Goal: Task Accomplishment & Management: Manage account settings

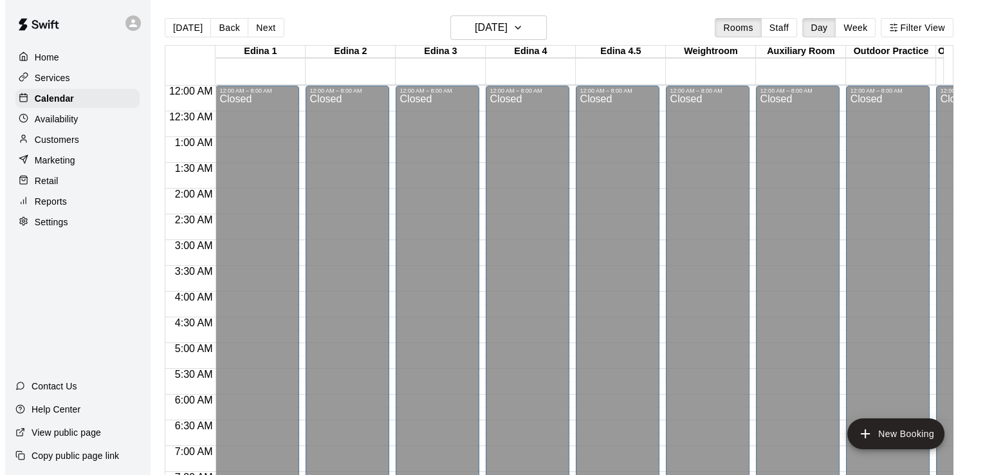
scroll to position [451, 0]
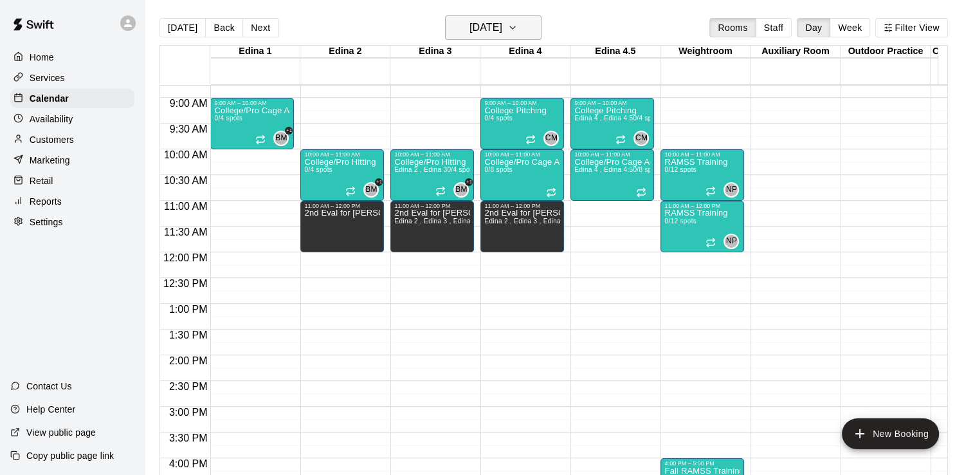
click at [518, 28] on icon "button" at bounding box center [512, 27] width 10 height 15
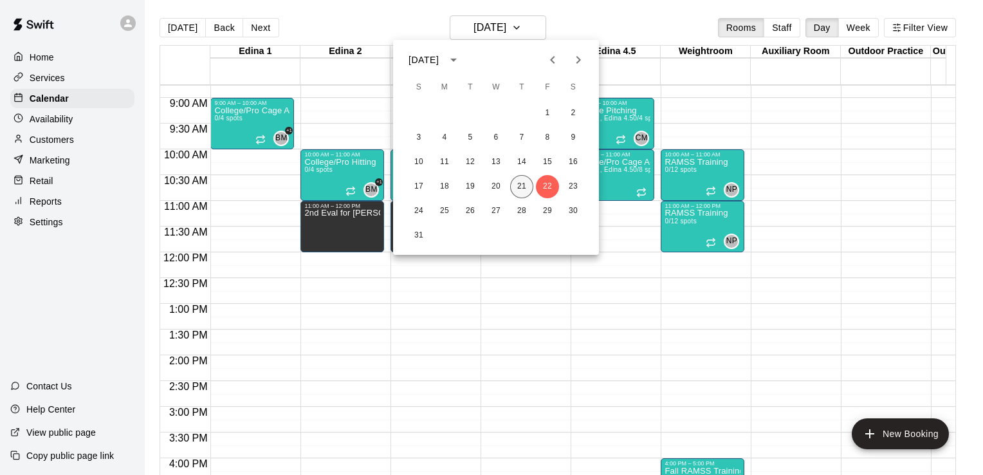
click at [522, 183] on button "21" at bounding box center [521, 186] width 23 height 23
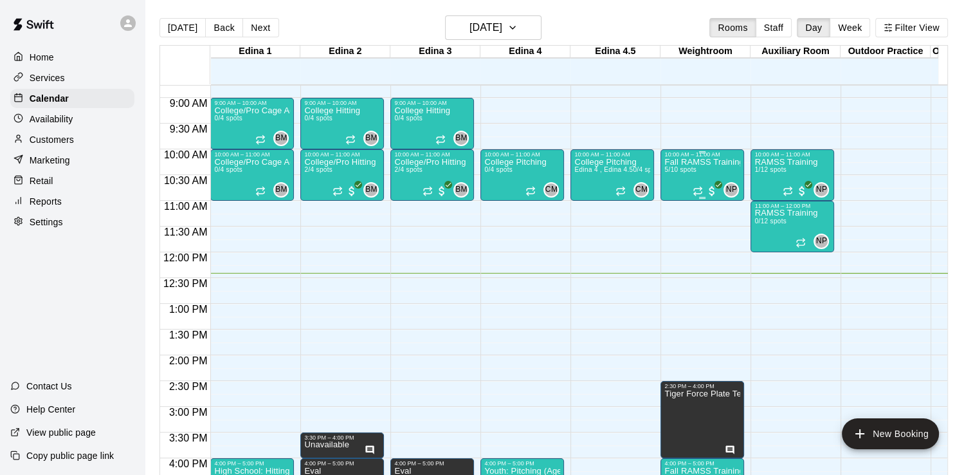
click at [689, 162] on p "Fall RAMSS Training" at bounding box center [702, 162] width 76 height 0
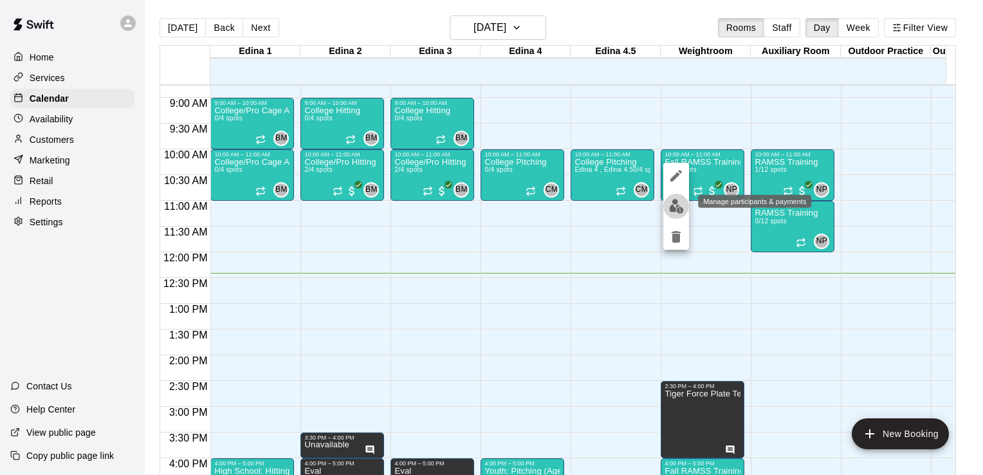
click at [677, 207] on img "edit" at bounding box center [676, 206] width 15 height 15
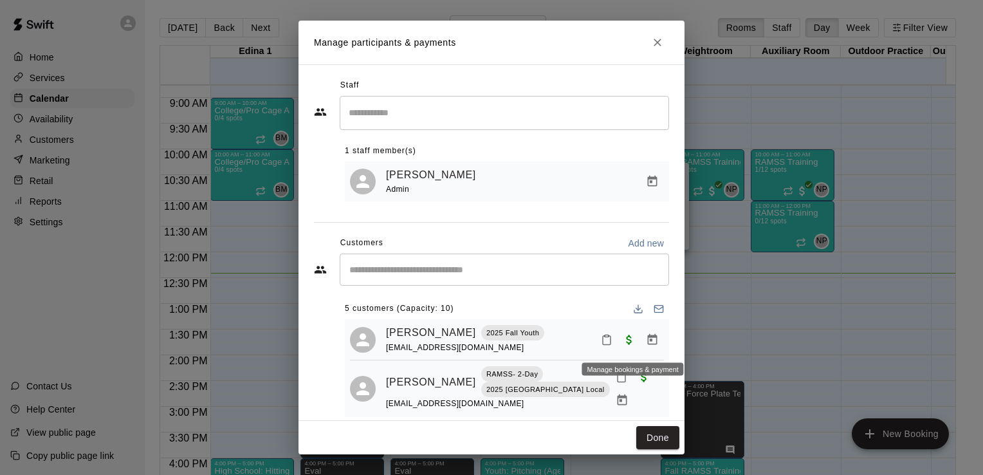
click at [646, 341] on icon "Manage bookings & payment" at bounding box center [652, 339] width 13 height 13
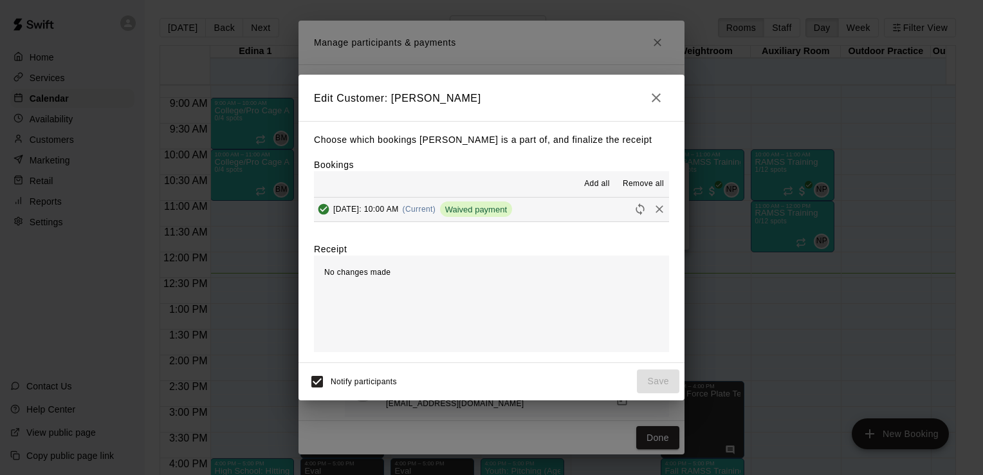
click at [657, 95] on icon "button" at bounding box center [655, 97] width 15 height 15
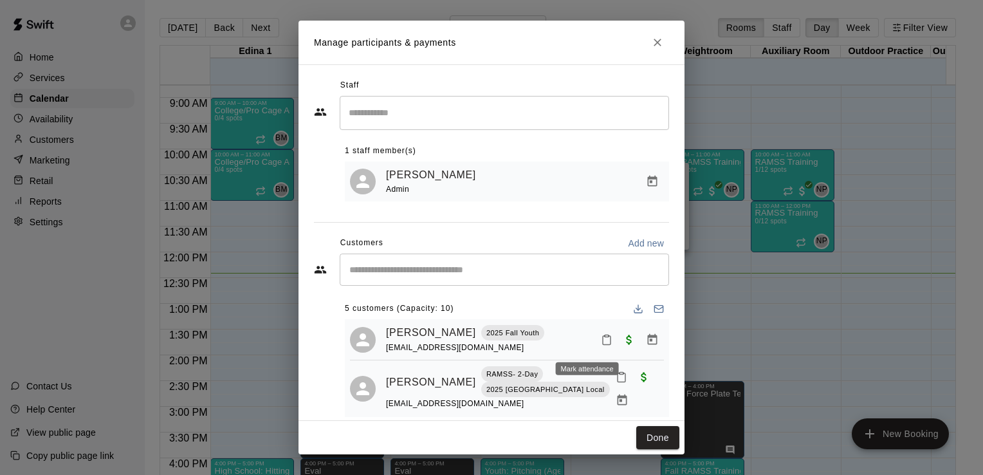
click at [601, 345] on icon "Mark attendance" at bounding box center [607, 340] width 12 height 12
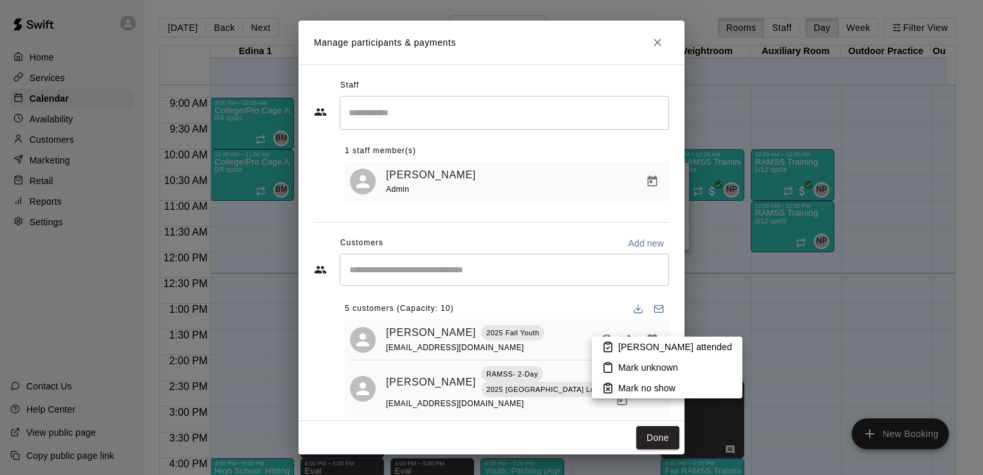
click at [623, 349] on p "[PERSON_NAME] attended" at bounding box center [675, 346] width 114 height 13
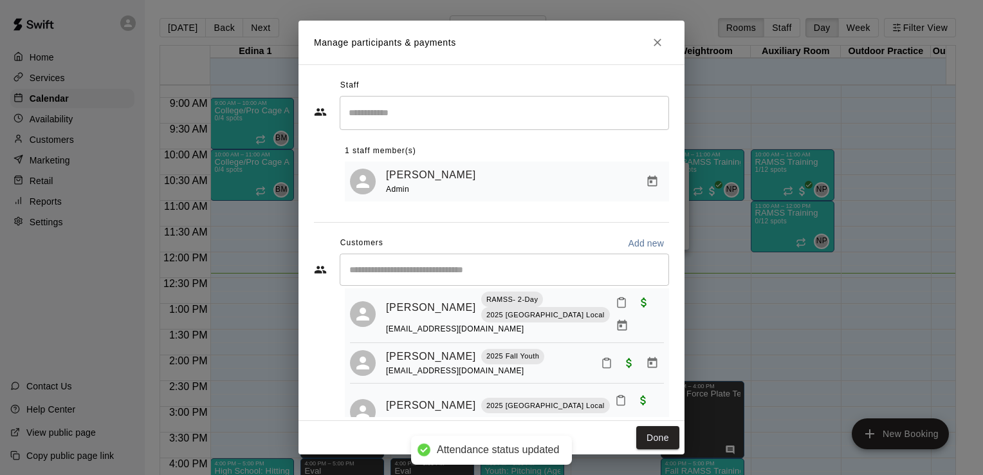
scroll to position [86, 0]
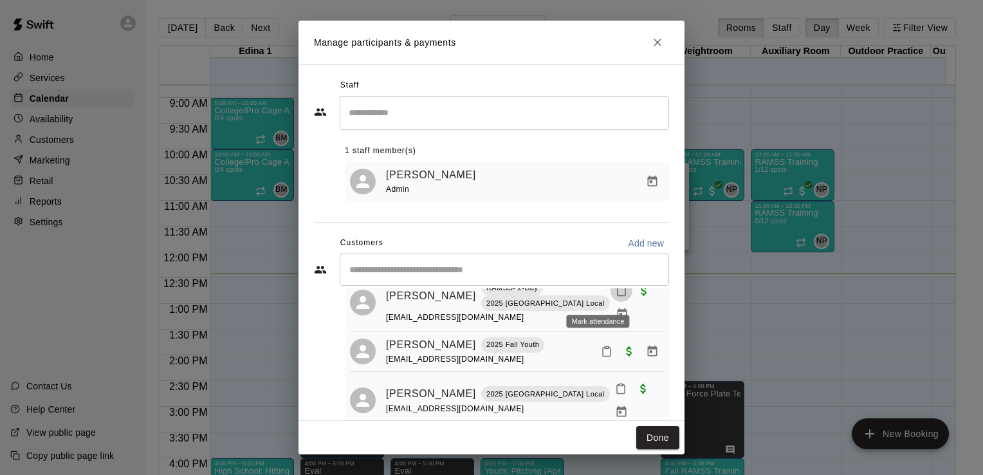
click at [615, 296] on icon "Mark attendance" at bounding box center [621, 291] width 12 height 12
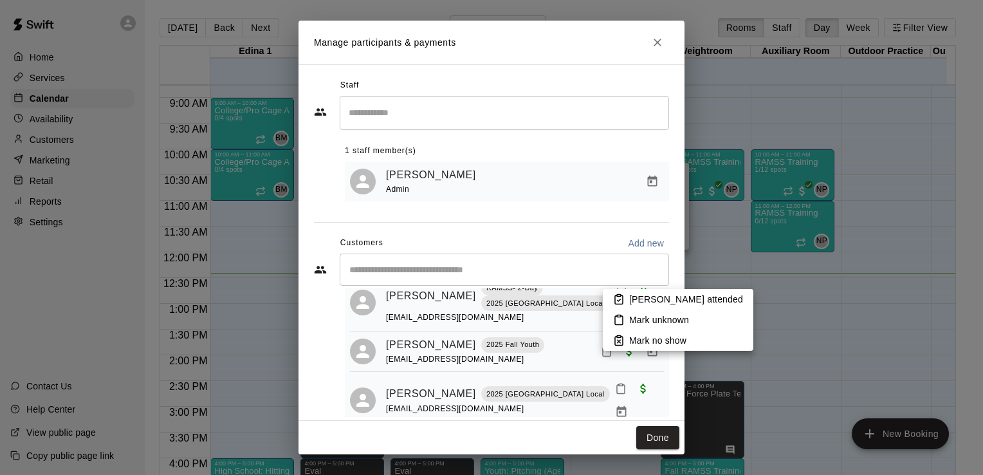
click at [628, 298] on li "[PERSON_NAME] attended" at bounding box center [678, 299] width 150 height 21
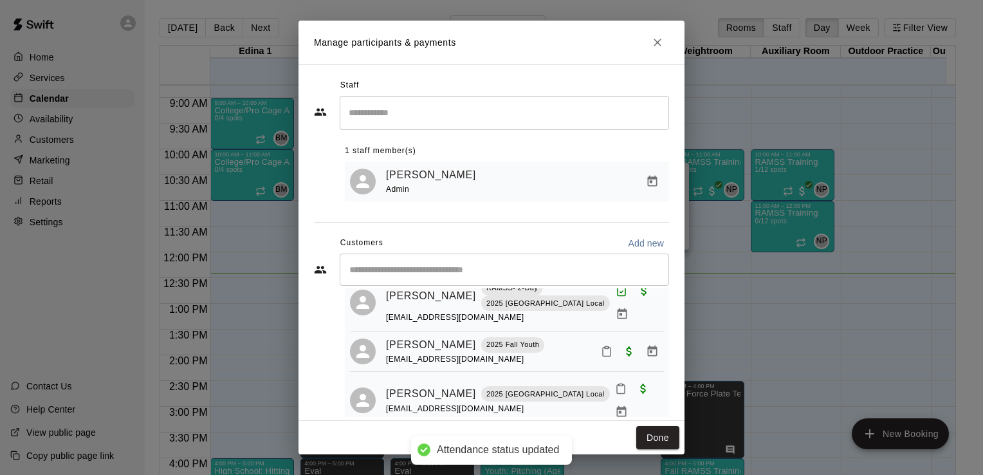
scroll to position [80, 0]
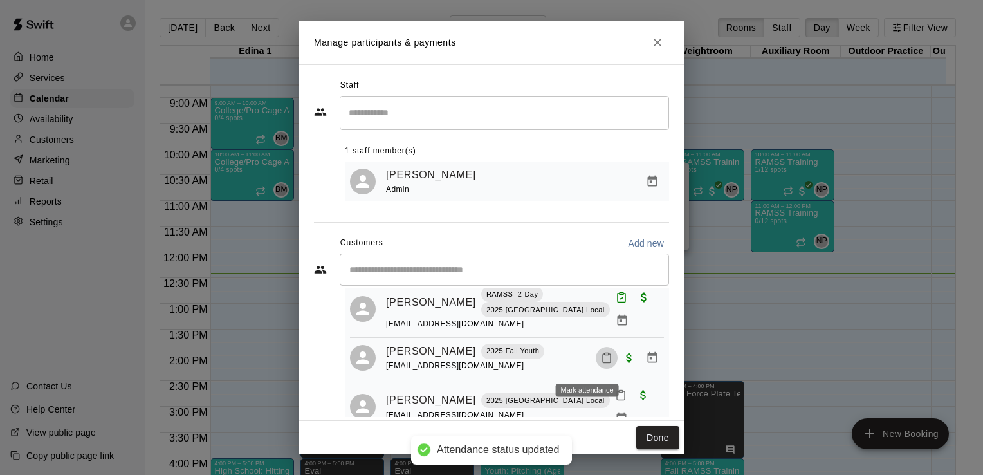
click at [601, 363] on icon "Mark attendance" at bounding box center [607, 358] width 12 height 12
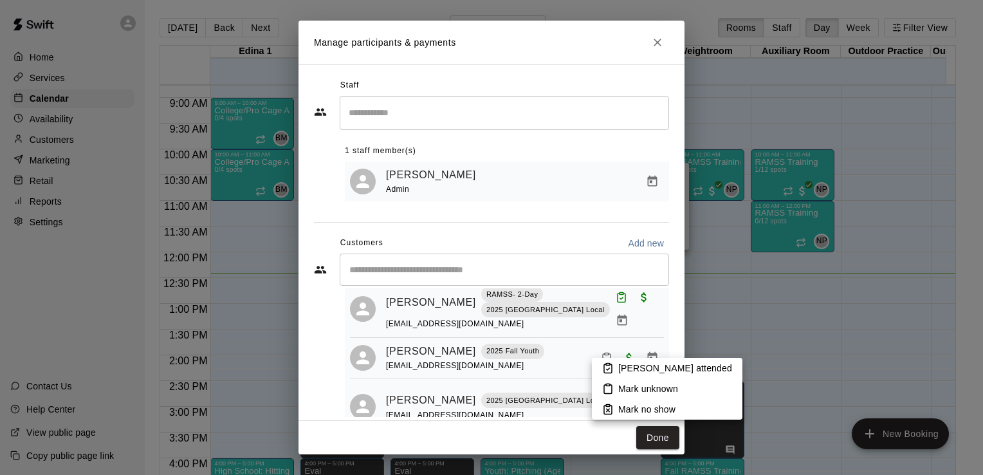
click at [621, 365] on p "[PERSON_NAME] attended" at bounding box center [675, 367] width 114 height 13
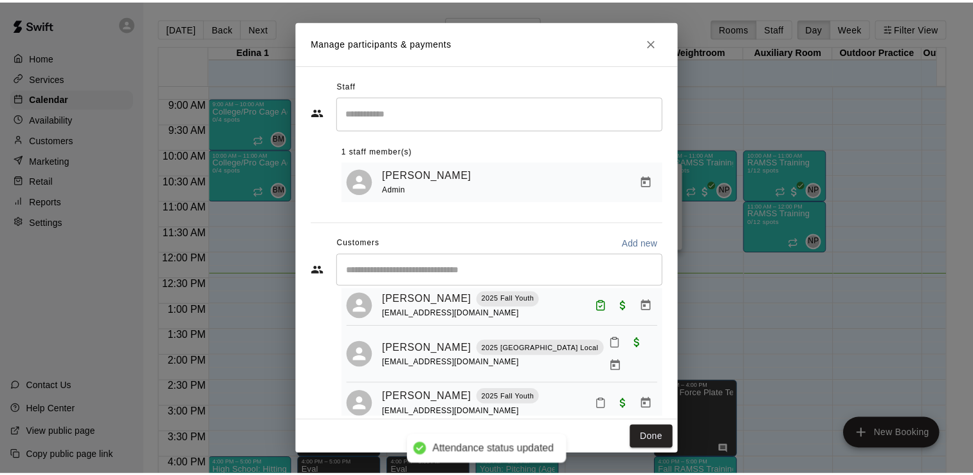
scroll to position [136, 0]
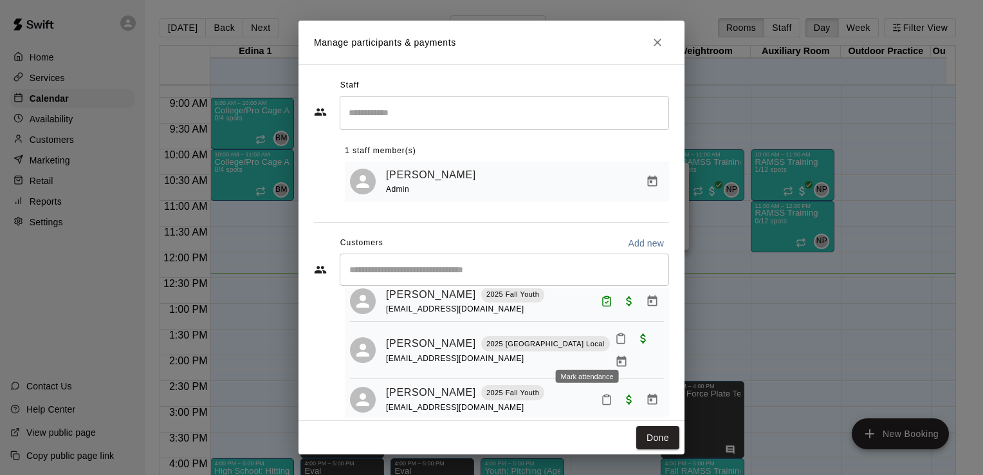
click at [615, 344] on icon "Mark attendance" at bounding box center [621, 338] width 12 height 12
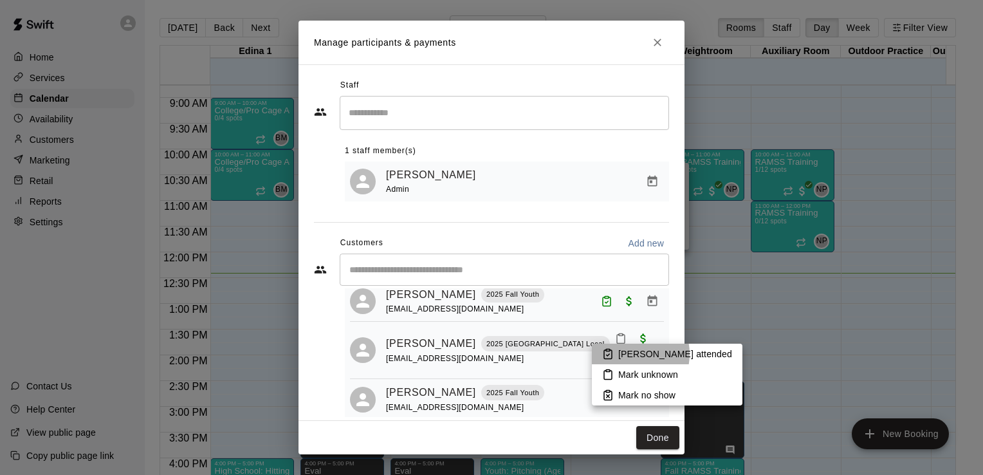
click at [626, 354] on p "[PERSON_NAME] attended" at bounding box center [675, 353] width 114 height 13
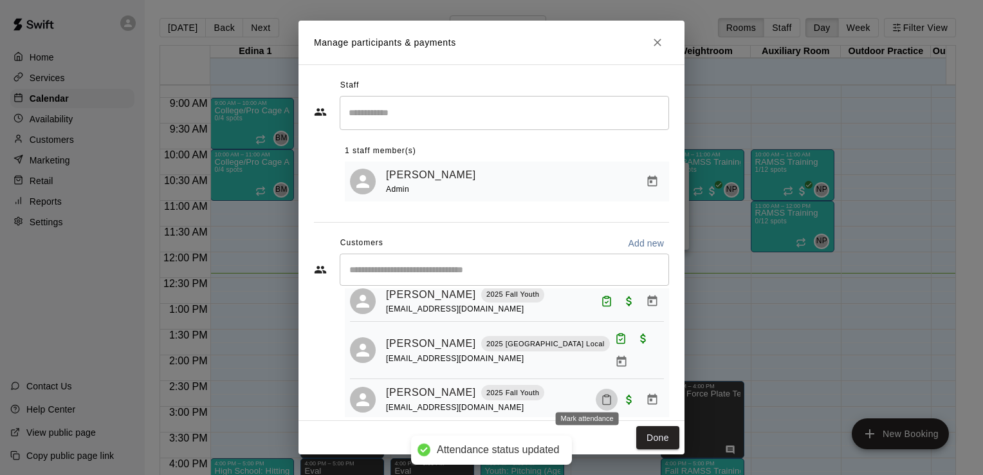
click at [601, 394] on icon "Mark attendance" at bounding box center [607, 400] width 12 height 12
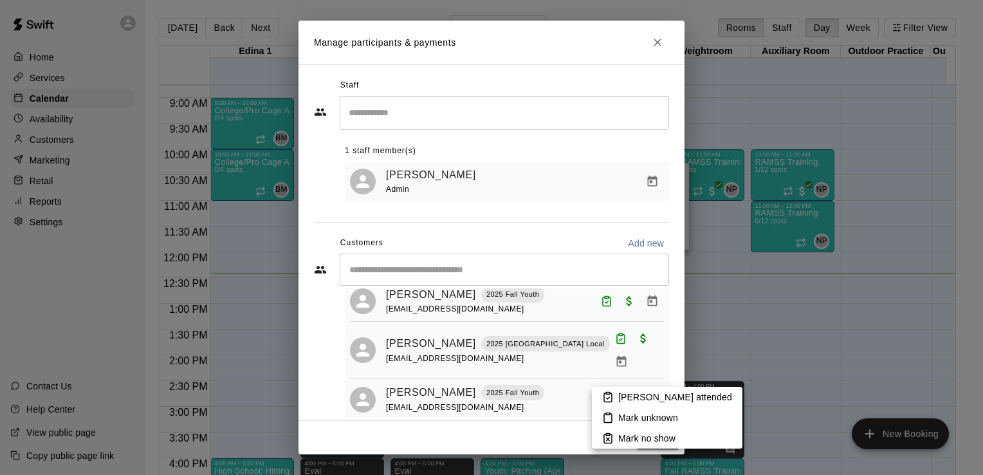
click at [626, 394] on p "[PERSON_NAME] attended" at bounding box center [675, 396] width 114 height 13
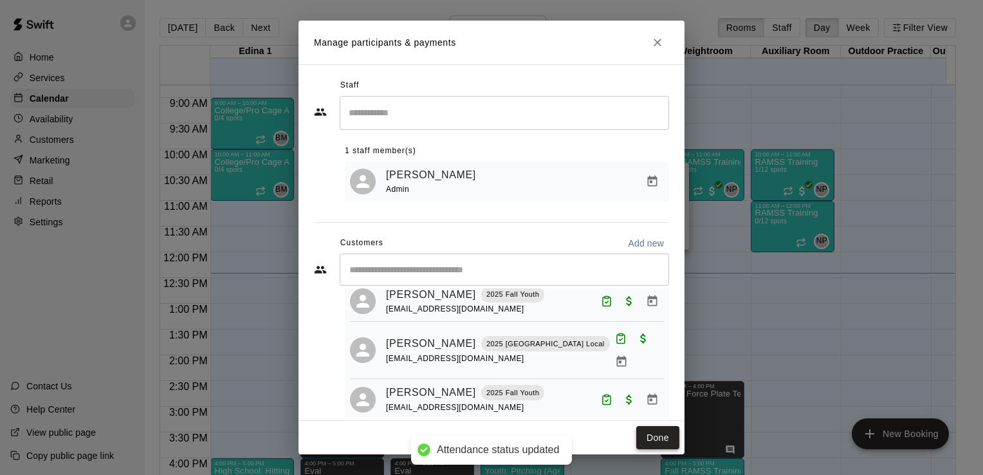
click at [660, 439] on button "Done" at bounding box center [657, 438] width 43 height 24
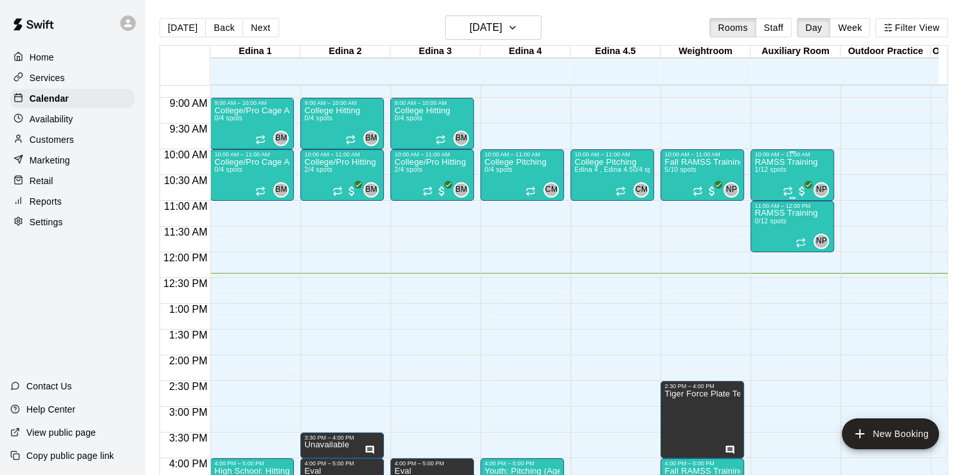
click at [777, 165] on div "RAMSS Training 1/12 spots" at bounding box center [785, 395] width 63 height 475
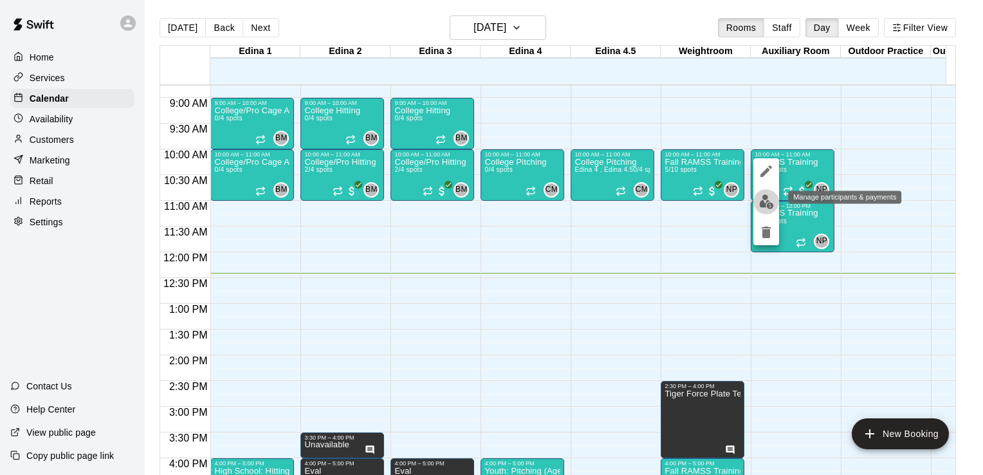
click at [766, 205] on img "edit" at bounding box center [766, 201] width 15 height 15
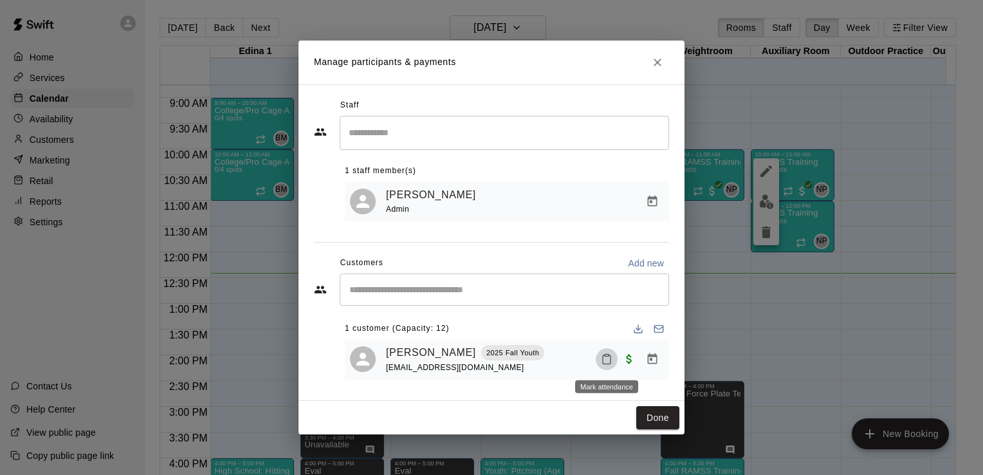
click at [611, 360] on icon "Mark attendance" at bounding box center [607, 359] width 12 height 12
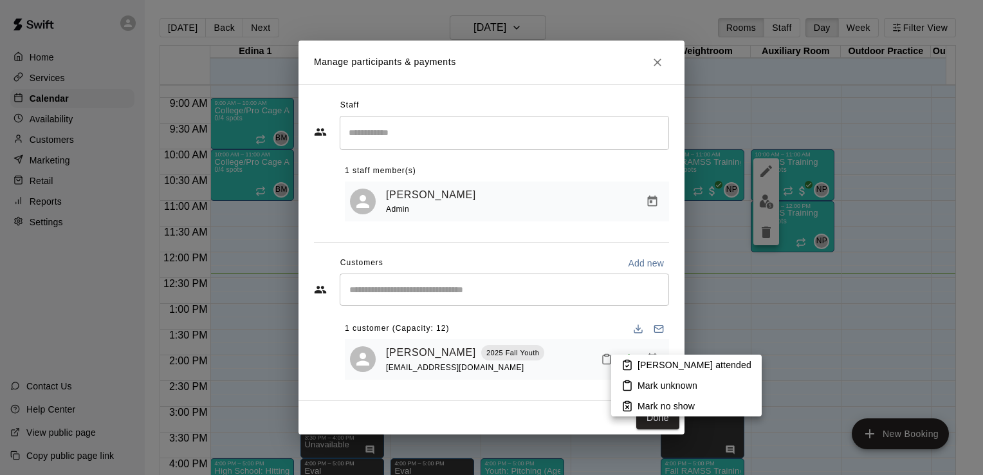
click at [669, 361] on p "[PERSON_NAME] attended" at bounding box center [694, 364] width 114 height 13
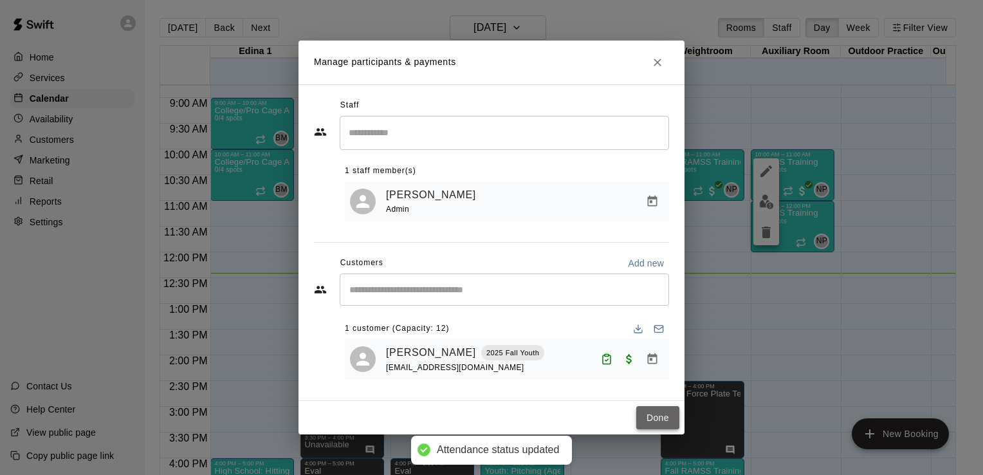
click at [664, 415] on button "Done" at bounding box center [657, 418] width 43 height 24
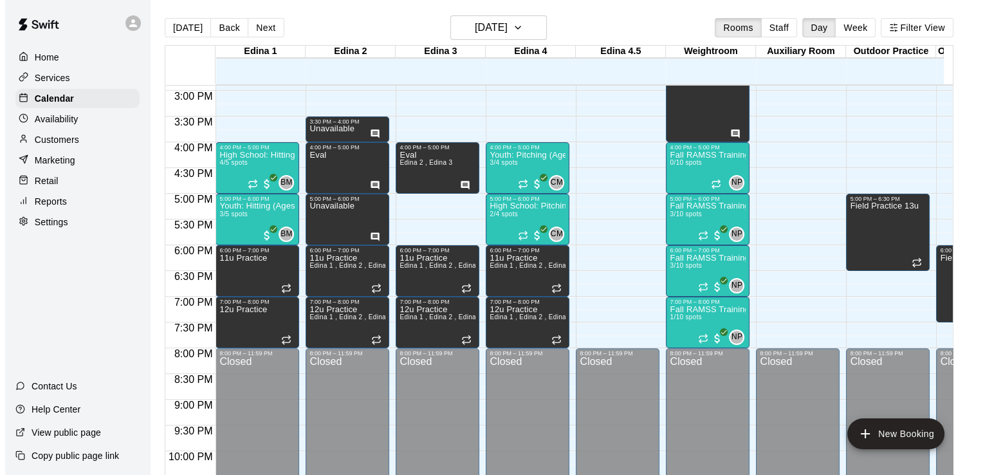
scroll to position [763, 0]
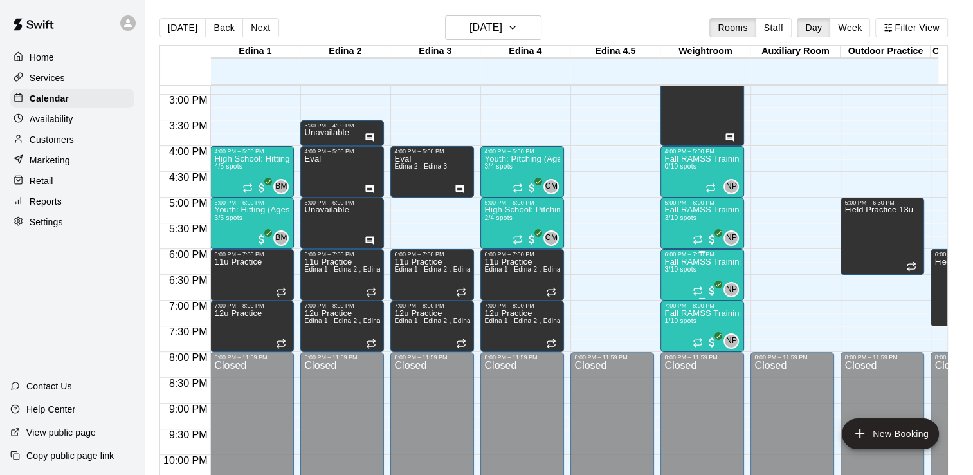
click at [684, 262] on p "Fall RAMSS Training" at bounding box center [702, 262] width 76 height 0
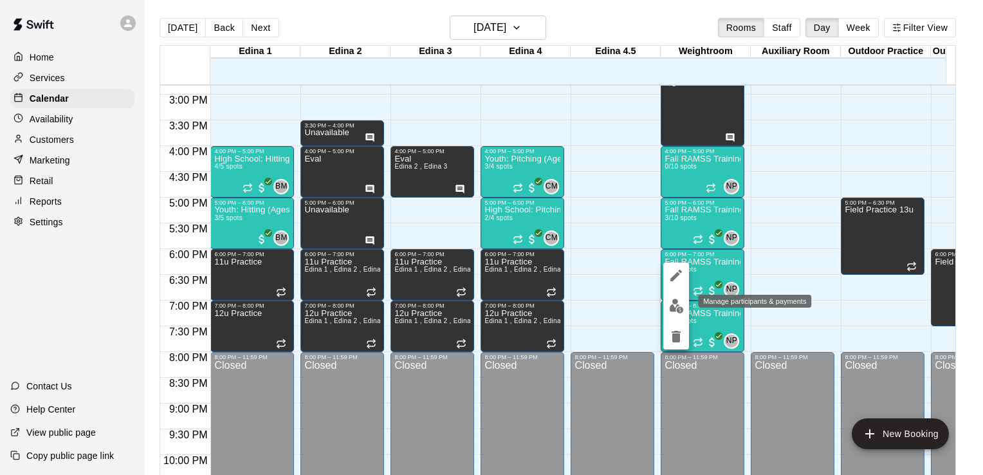
click at [677, 309] on img "edit" at bounding box center [676, 305] width 15 height 15
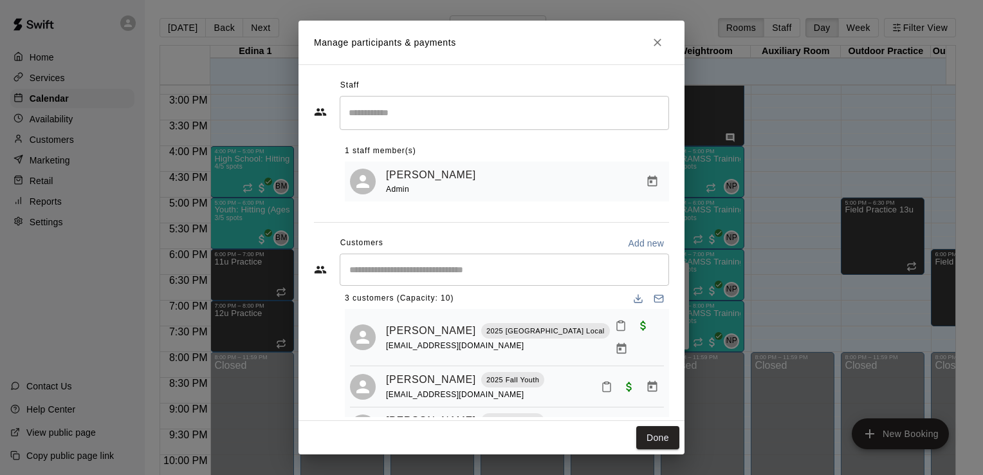
scroll to position [0, 0]
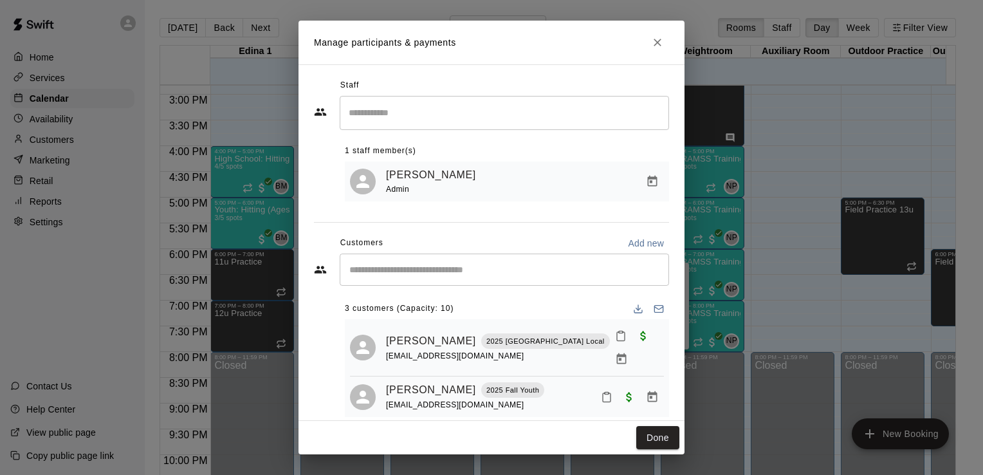
click at [657, 279] on div "​" at bounding box center [504, 269] width 329 height 32
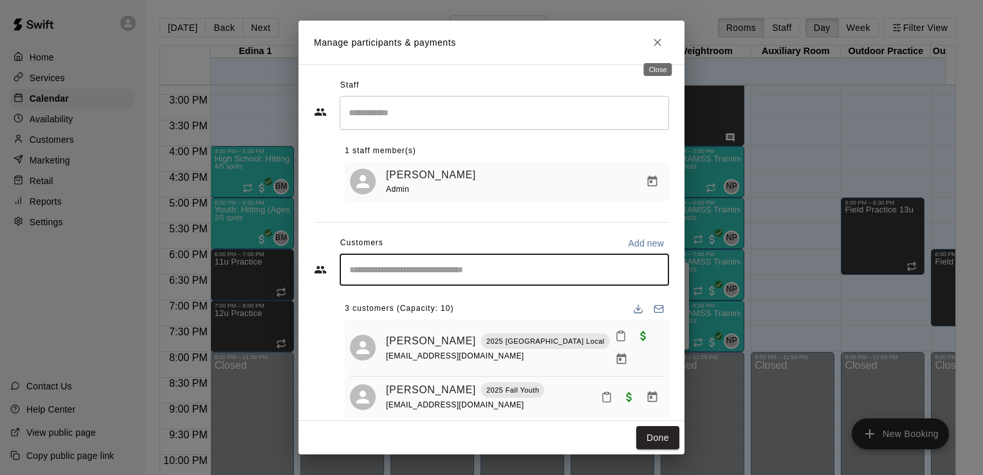
click at [660, 42] on icon "Close" at bounding box center [657, 42] width 13 height 13
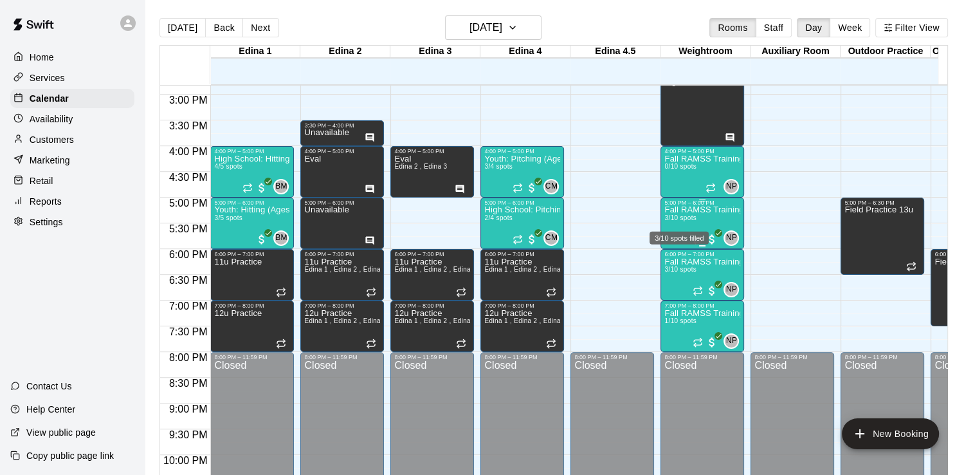
click at [692, 216] on span "3/10 spots" at bounding box center [680, 217] width 32 height 7
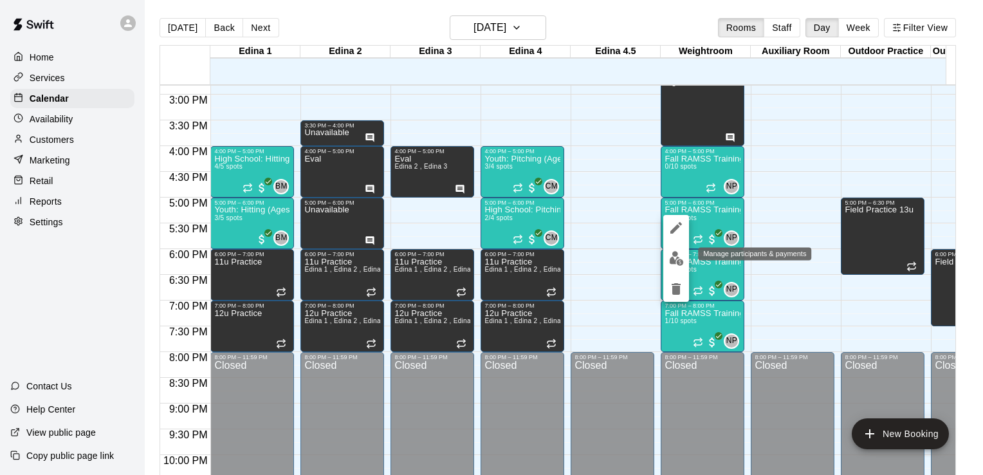
click at [677, 255] on img "edit" at bounding box center [676, 258] width 15 height 15
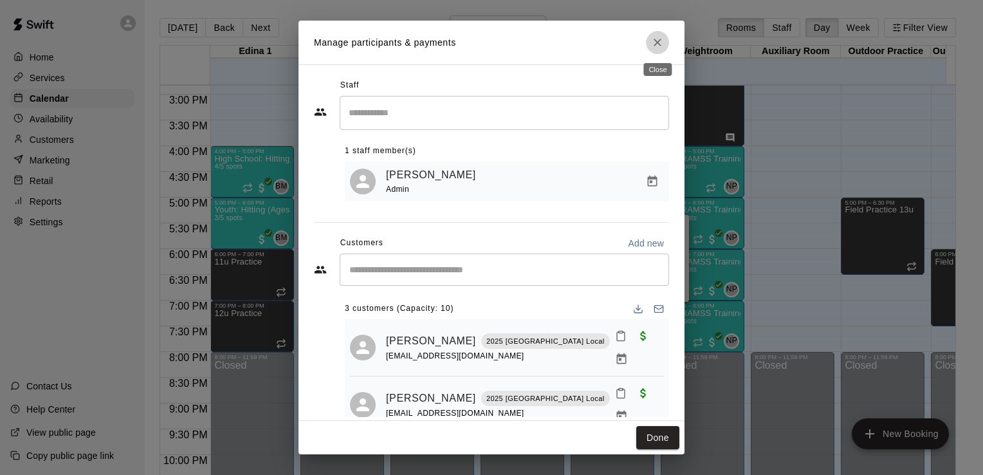
click at [660, 45] on icon "Close" at bounding box center [657, 43] width 8 height 8
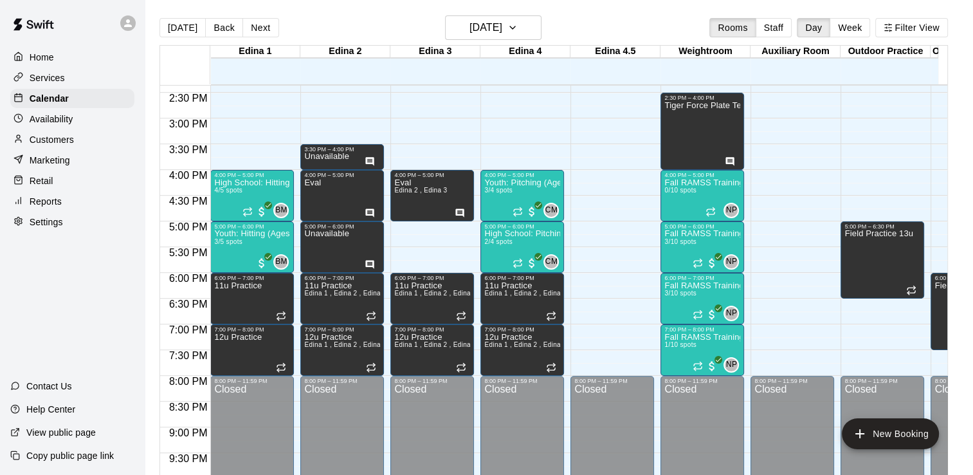
scroll to position [741, 0]
